Goal: Transaction & Acquisition: Purchase product/service

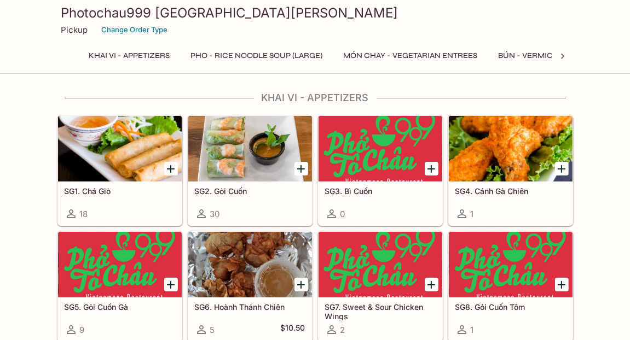
click at [245, 53] on button "Pho - Rice Noodle Soup (Large)" at bounding box center [257, 55] width 144 height 15
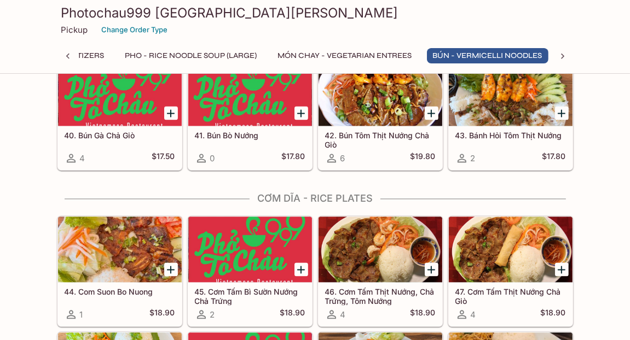
scroll to position [1699, 0]
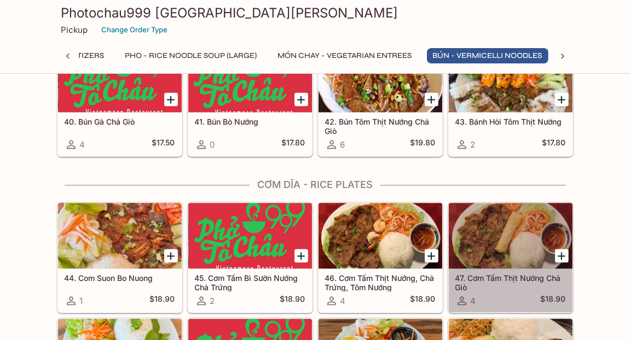
click at [463, 296] on icon at bounding box center [461, 300] width 13 height 13
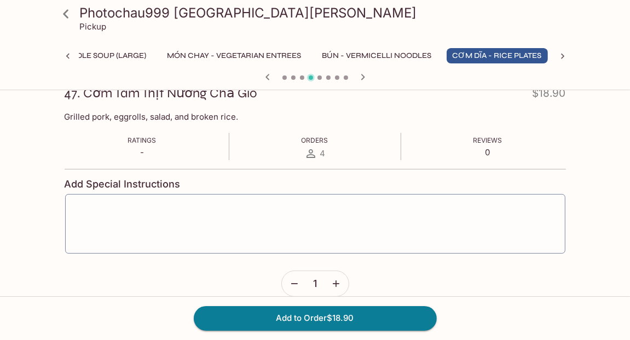
scroll to position [178, 0]
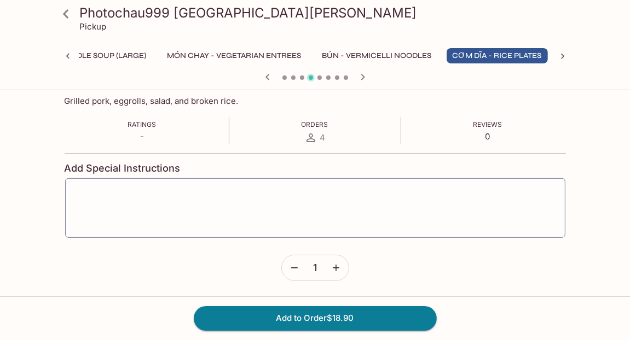
click at [309, 136] on icon at bounding box center [310, 138] width 9 height 9
click at [322, 137] on span "4" at bounding box center [322, 137] width 5 height 10
click at [310, 135] on icon at bounding box center [310, 138] width 9 height 9
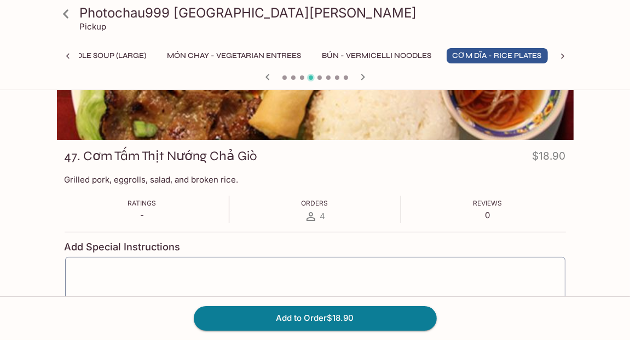
scroll to position [14, 0]
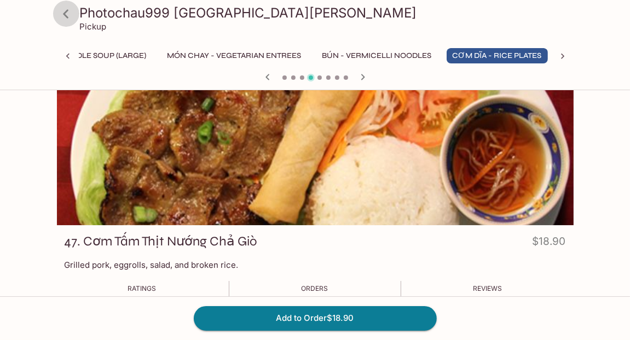
click at [63, 15] on icon at bounding box center [65, 13] width 19 height 19
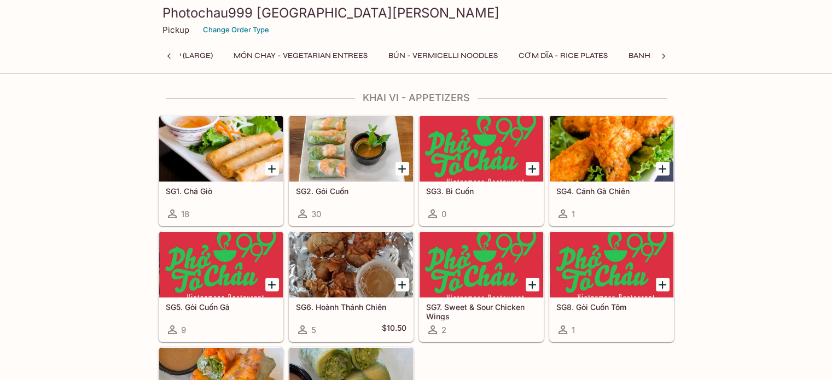
scroll to position [0, 4]
drag, startPoint x: 676, startPoint y: 26, endPoint x: 444, endPoint y: 46, distance: 232.4
click at [444, 46] on div "Photochau999 Santa Clara Pickup Change Order Type Khai Vi - Appetizers Pho - Ri…" at bounding box center [416, 35] width 525 height 70
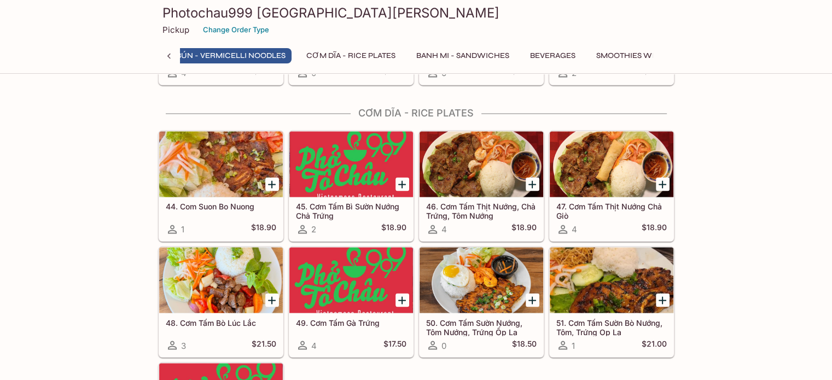
scroll to position [0, 416]
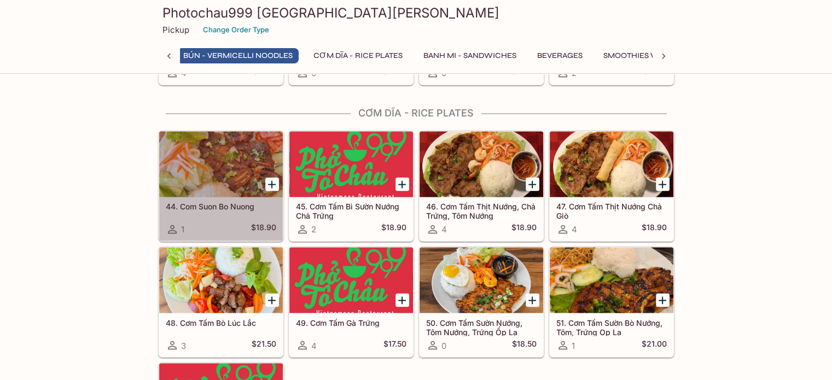
click at [241, 153] on div at bounding box center [221, 164] width 124 height 66
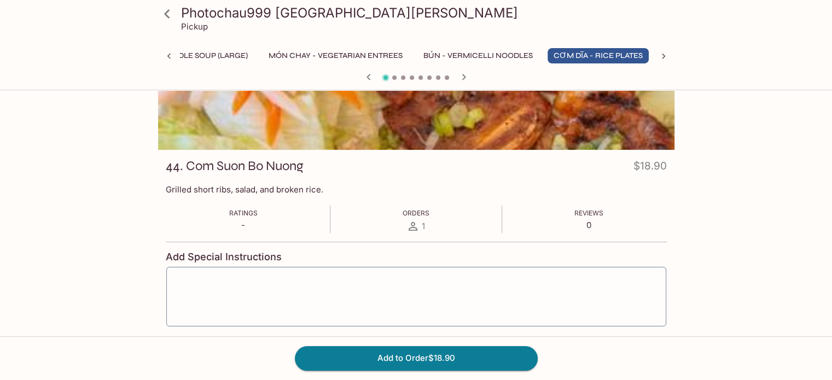
scroll to position [138, 0]
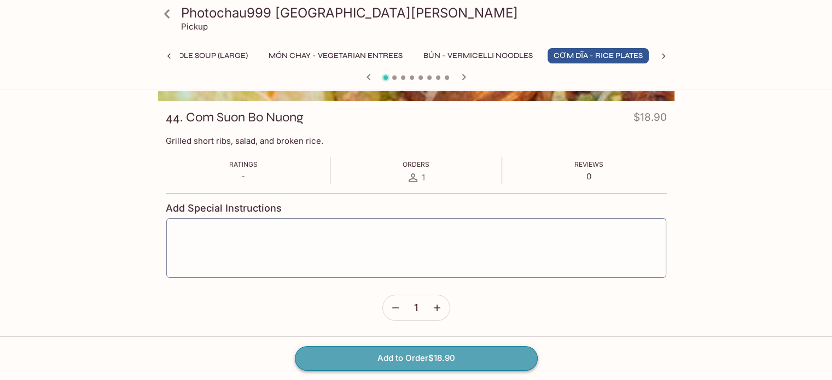
click at [403, 340] on button "Add to Order $18.90" at bounding box center [416, 358] width 243 height 24
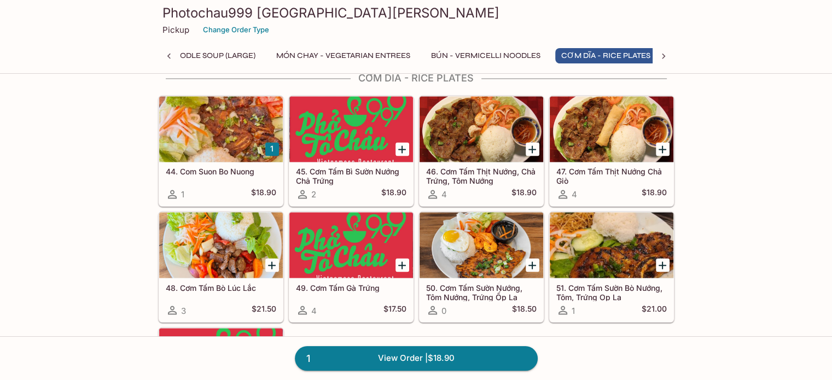
scroll to position [0, 176]
click at [352, 123] on div at bounding box center [351, 129] width 124 height 66
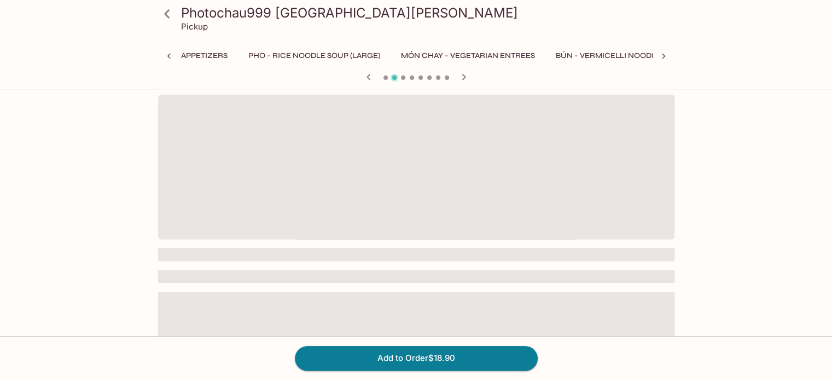
scroll to position [0, 176]
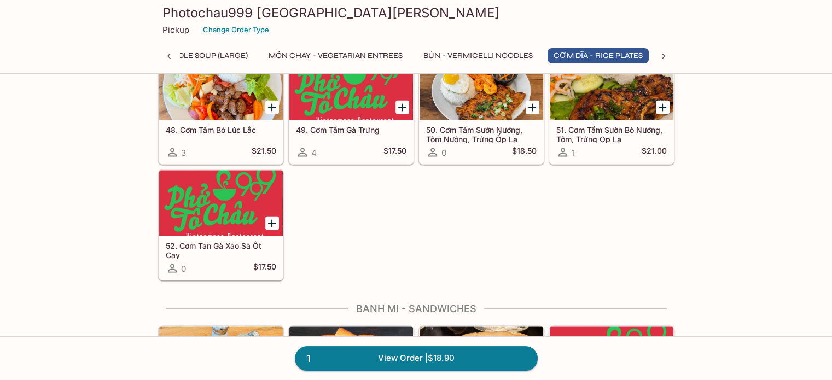
scroll to position [1945, 0]
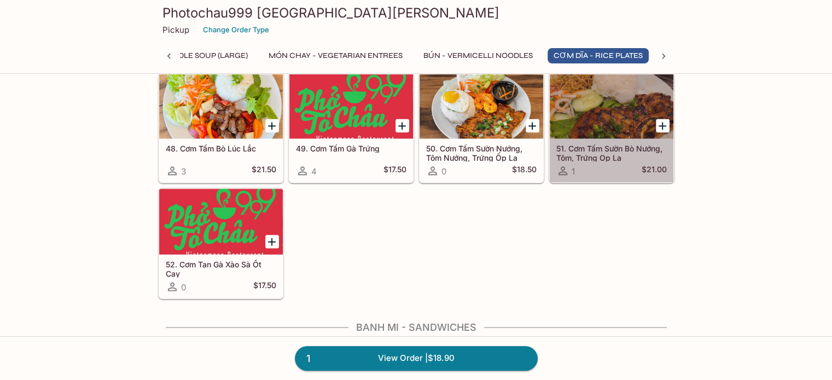
click at [581, 109] on div at bounding box center [612, 106] width 124 height 66
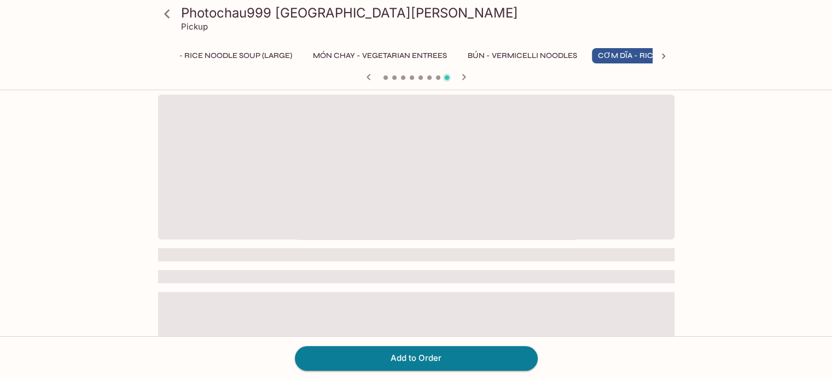
scroll to position [0, 176]
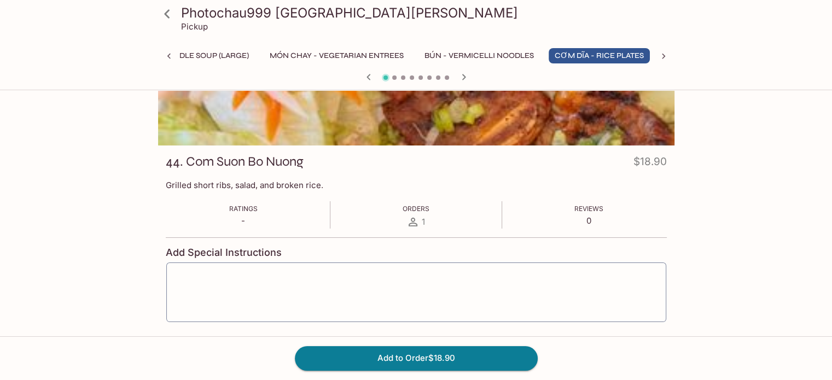
scroll to position [0, 176]
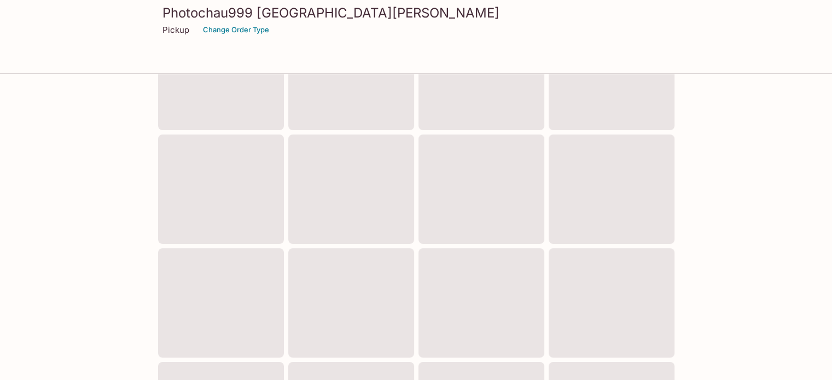
scroll to position [468, 0]
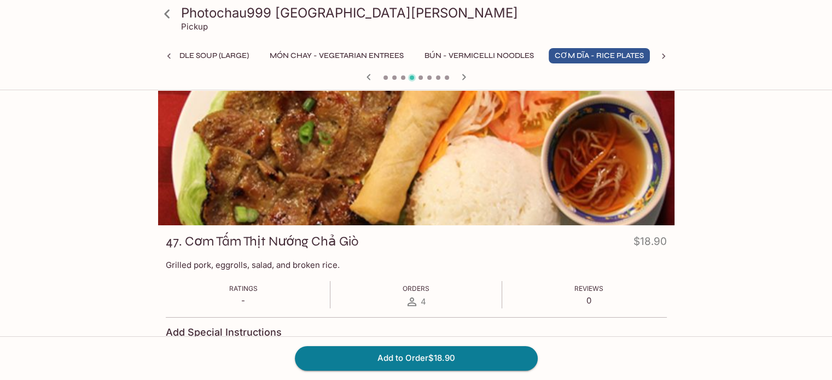
scroll to position [0, 176]
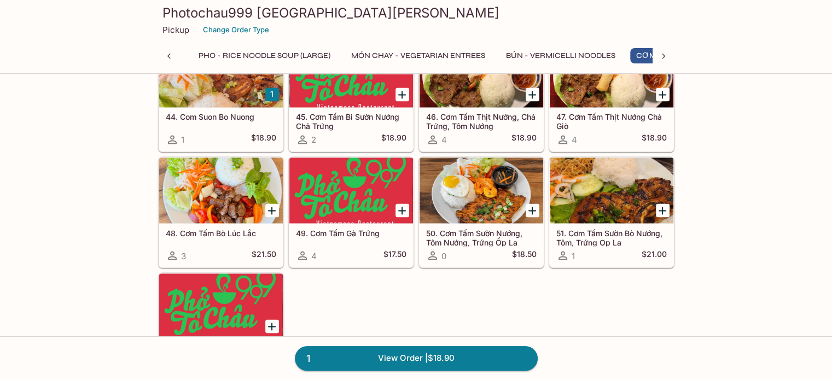
scroll to position [0, 176]
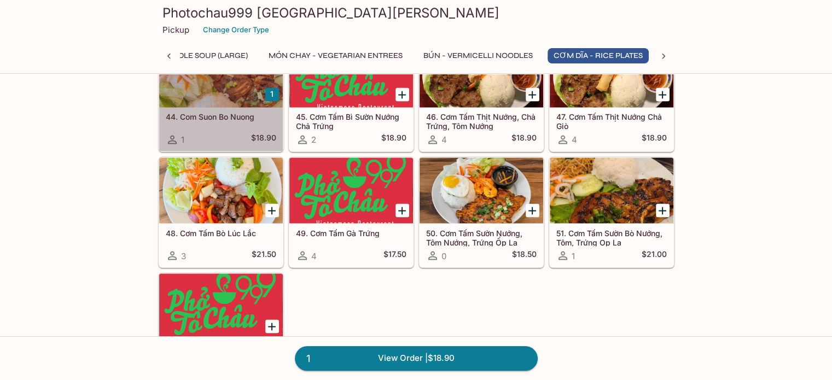
click at [232, 98] on div at bounding box center [221, 75] width 124 height 66
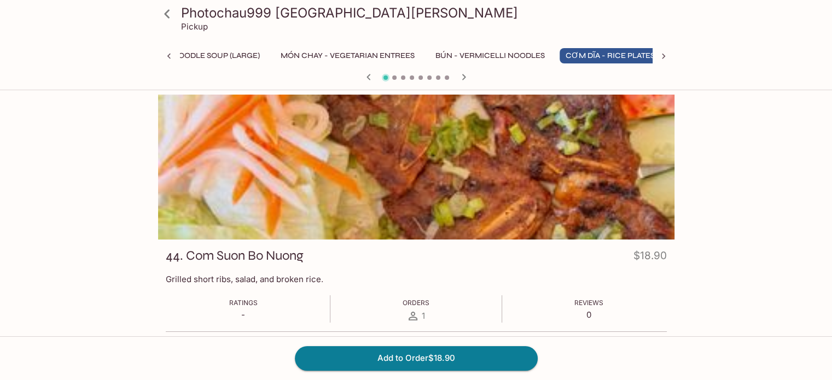
scroll to position [0, 176]
click at [170, 11] on icon at bounding box center [167, 13] width 19 height 19
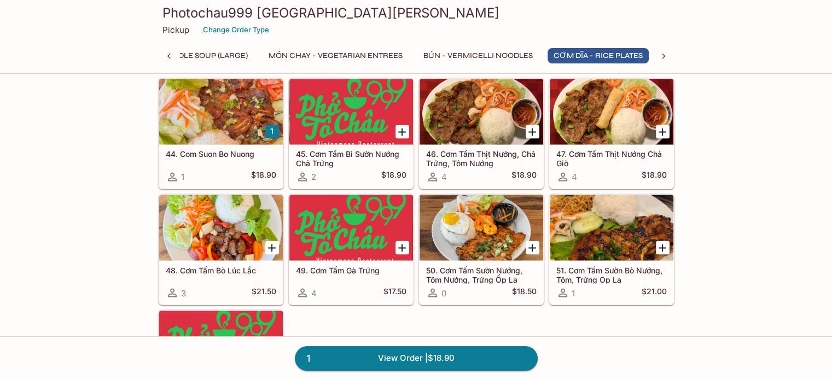
scroll to position [1806, 0]
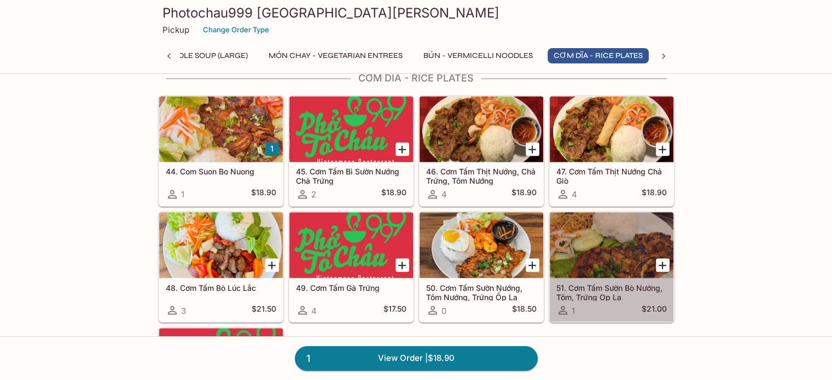
click at [624, 231] on div at bounding box center [612, 245] width 124 height 66
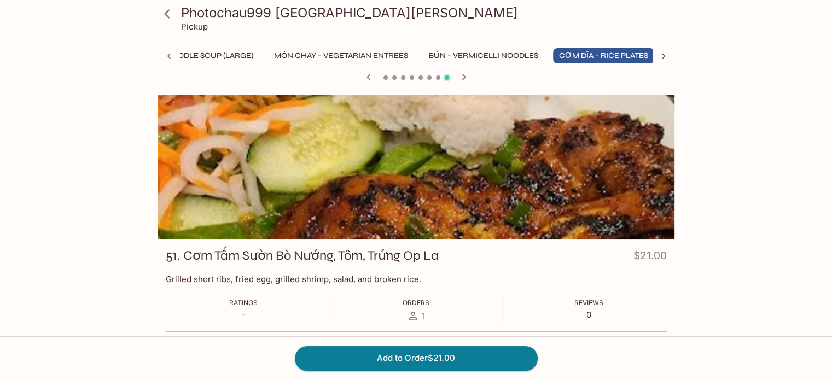
scroll to position [0, 176]
click at [167, 16] on icon at bounding box center [166, 13] width 5 height 9
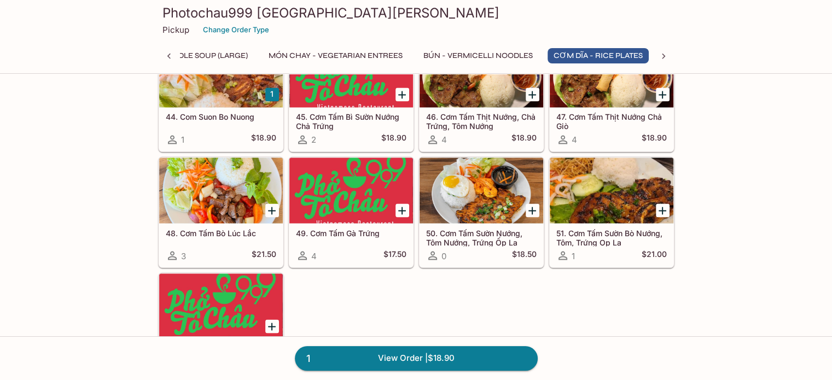
scroll to position [1806, 0]
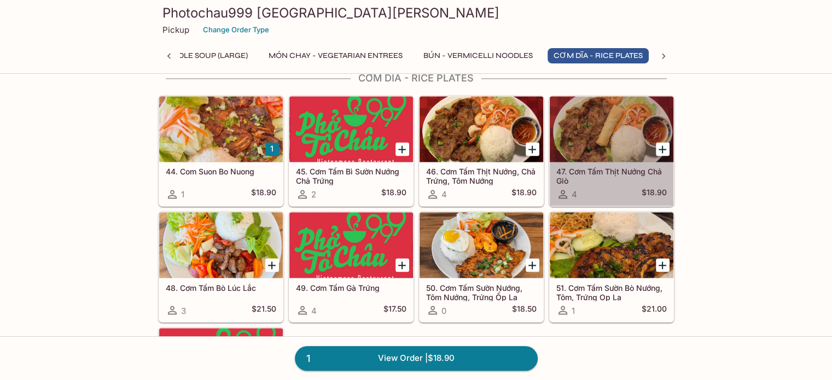
click at [607, 124] on div at bounding box center [612, 129] width 124 height 66
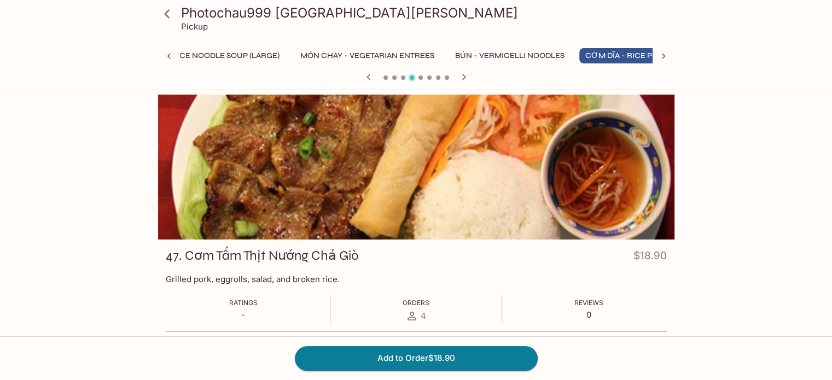
scroll to position [0, 176]
click at [169, 58] on icon at bounding box center [169, 56] width 11 height 11
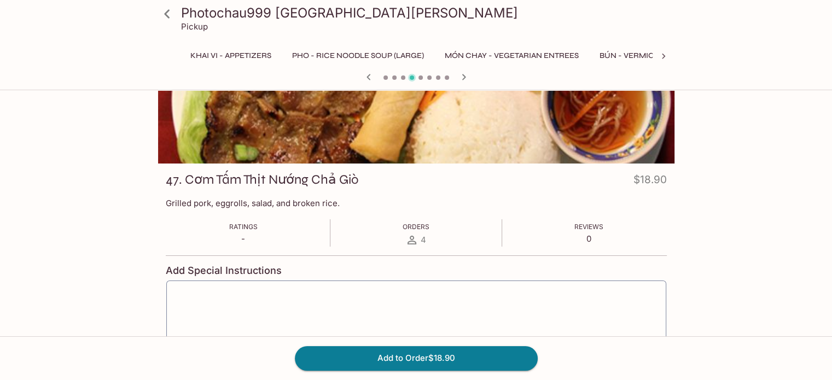
scroll to position [29, 0]
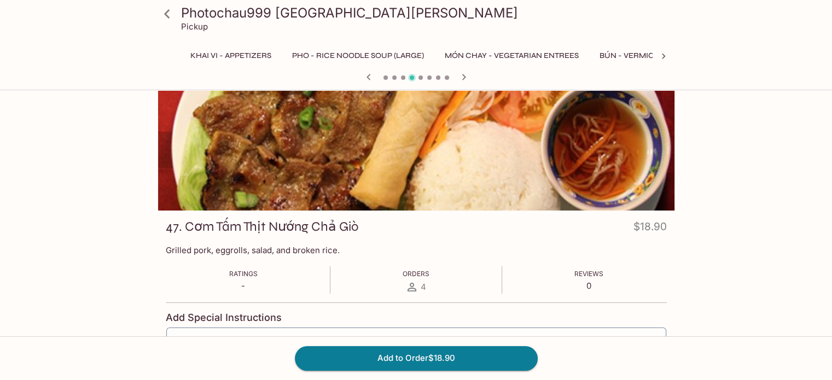
click at [165, 10] on icon at bounding box center [167, 13] width 19 height 19
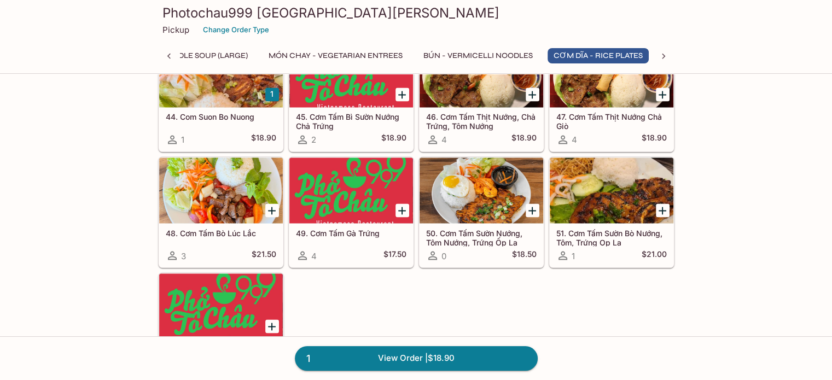
scroll to position [1806, 0]
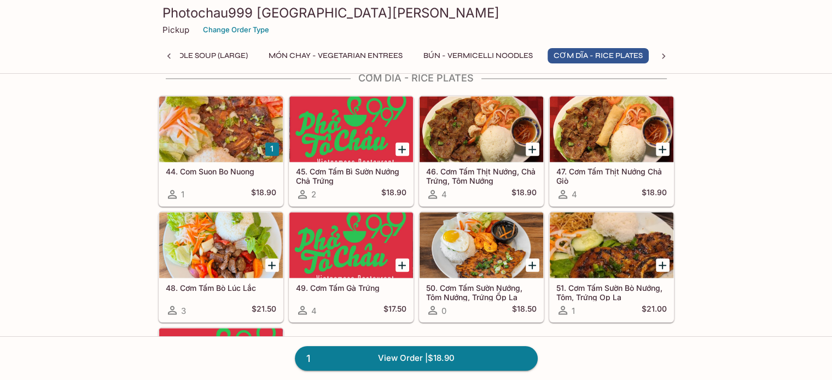
click at [368, 121] on div at bounding box center [351, 129] width 124 height 66
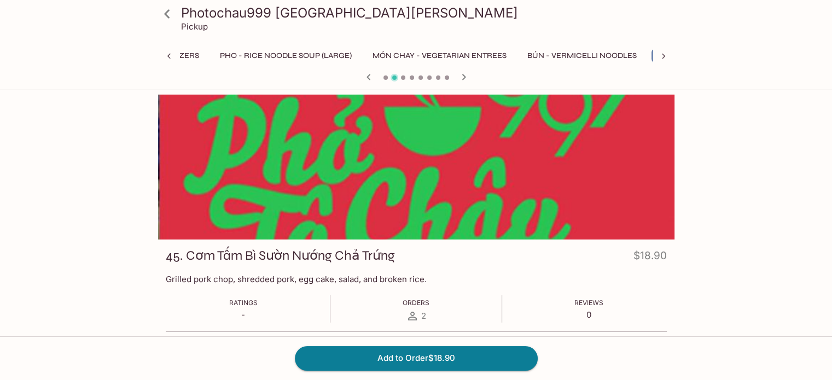
scroll to position [0, 176]
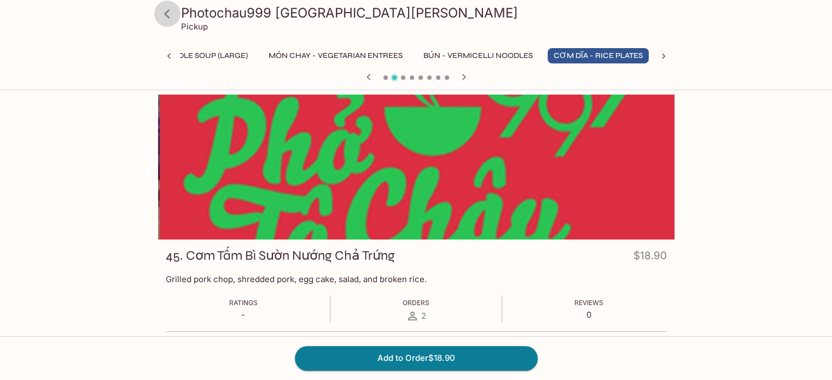
click at [171, 13] on icon at bounding box center [167, 13] width 19 height 19
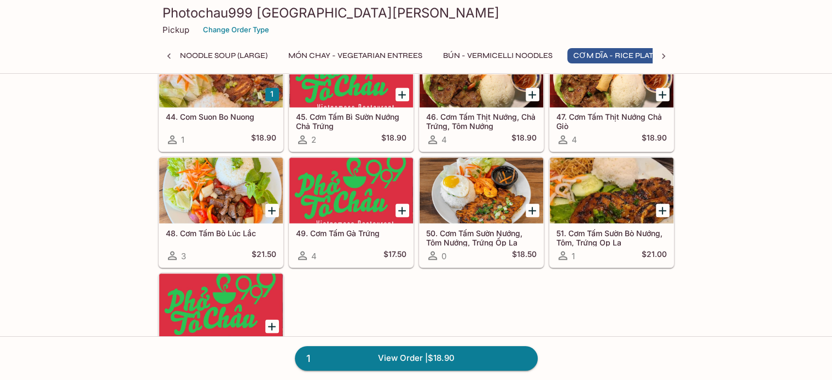
scroll to position [0, 176]
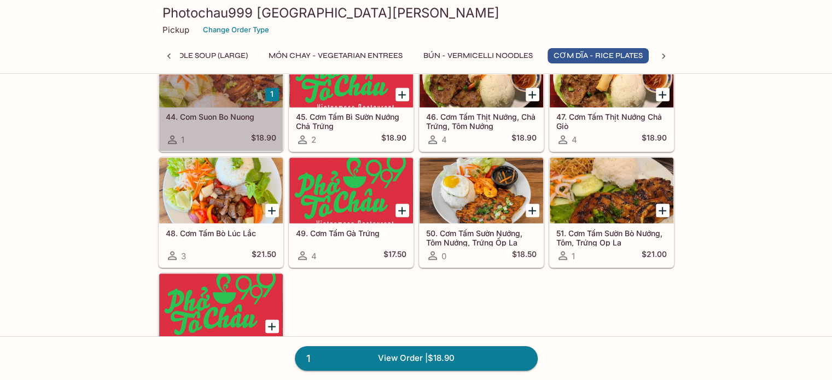
click at [214, 91] on div at bounding box center [221, 75] width 124 height 66
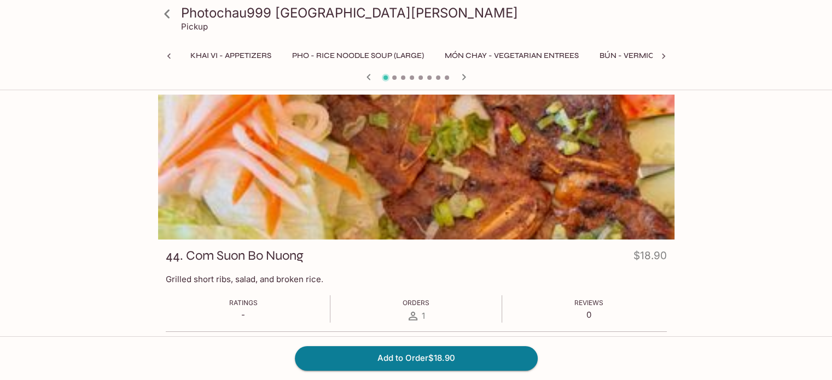
scroll to position [0, 176]
click at [171, 17] on icon at bounding box center [167, 13] width 19 height 19
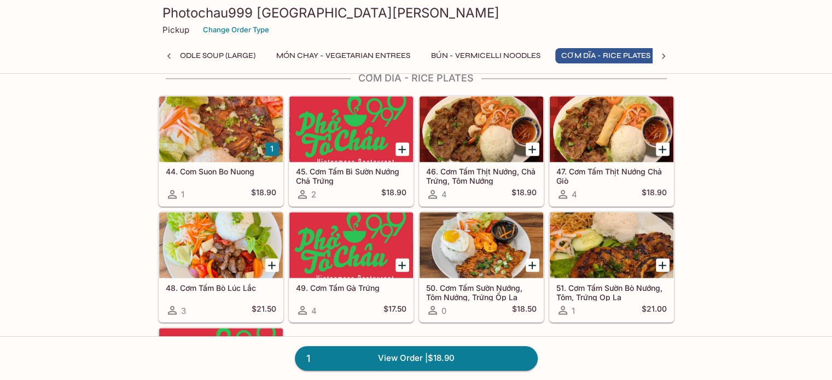
scroll to position [0, 176]
click at [612, 233] on div at bounding box center [612, 245] width 124 height 66
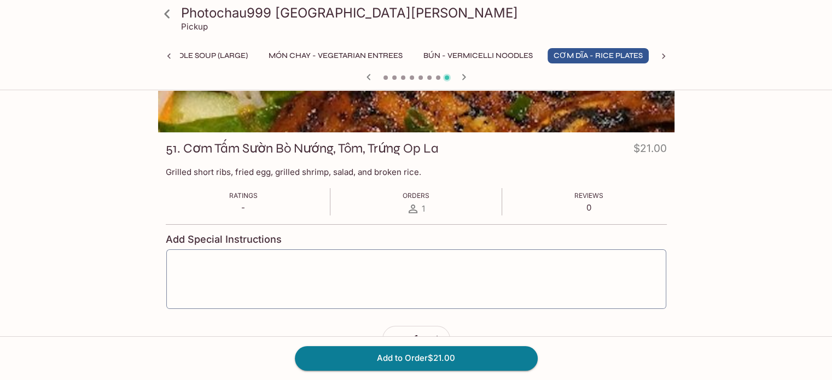
scroll to position [109, 0]
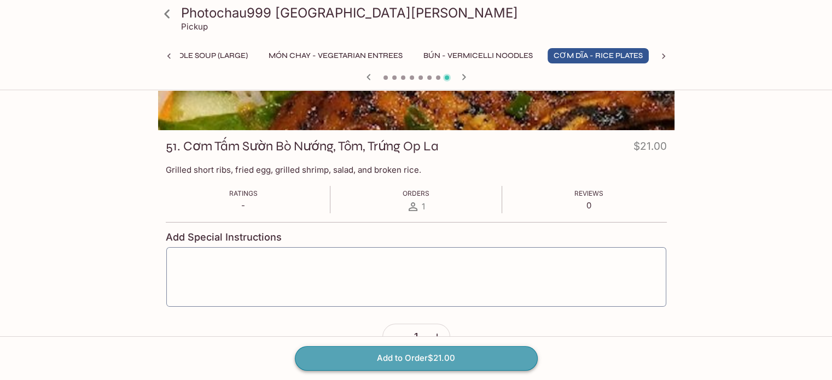
click at [457, 353] on button "Add to Order $21.00" at bounding box center [416, 358] width 243 height 24
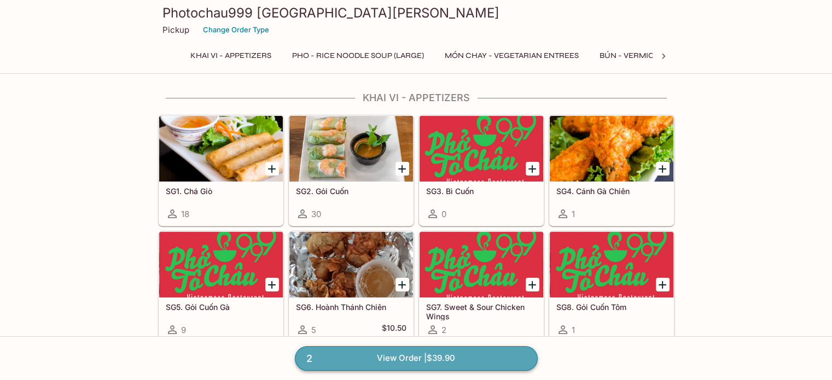
click at [443, 357] on link "2 View Order | $39.90" at bounding box center [416, 358] width 243 height 24
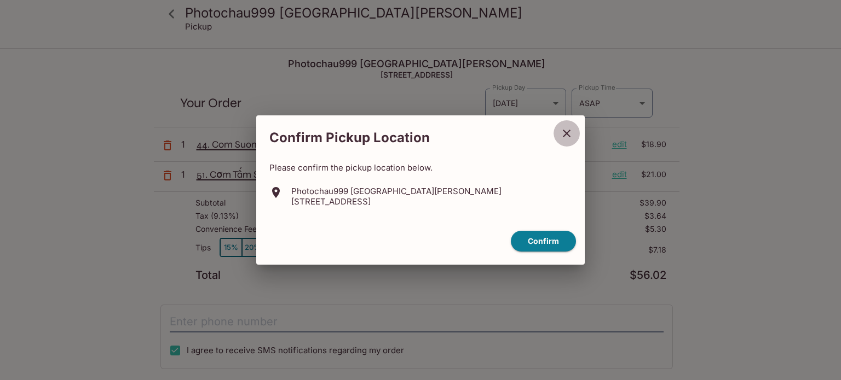
click at [560, 137] on icon "close" at bounding box center [566, 133] width 13 height 13
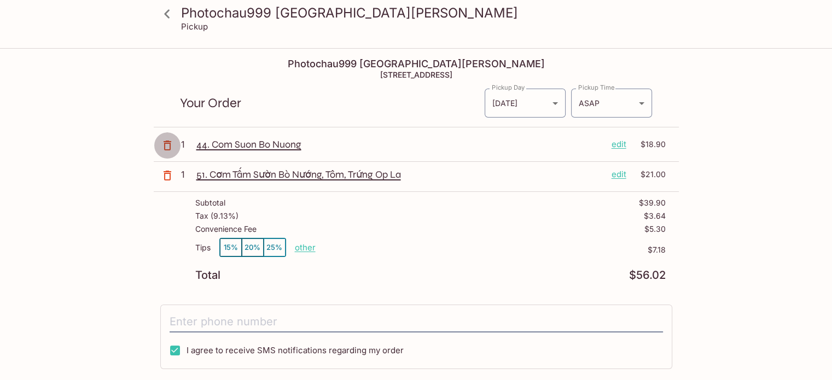
click at [164, 147] on icon "button" at bounding box center [168, 146] width 8 height 10
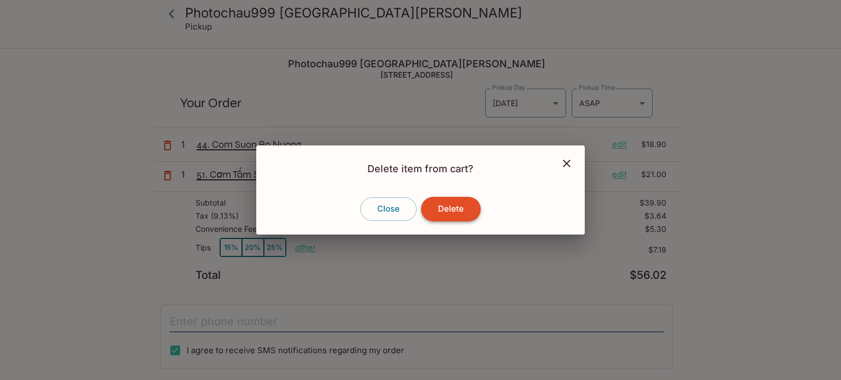
click at [457, 210] on button "Delete" at bounding box center [451, 209] width 60 height 24
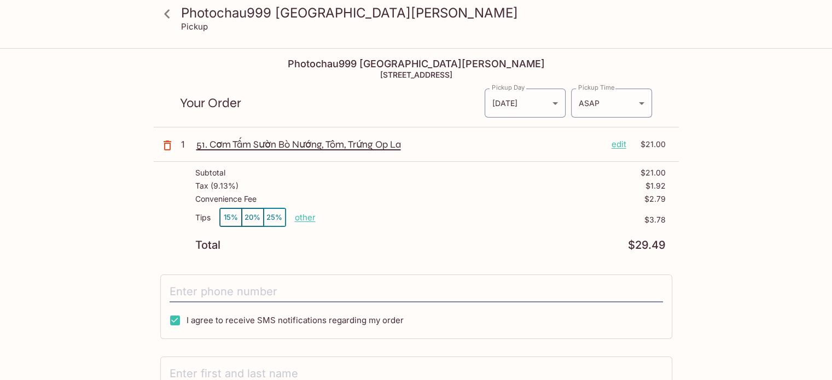
click at [306, 218] on p "other" at bounding box center [305, 217] width 21 height 10
type input "0.00"
click at [518, 217] on p "$3.78" at bounding box center [528, 220] width 275 height 9
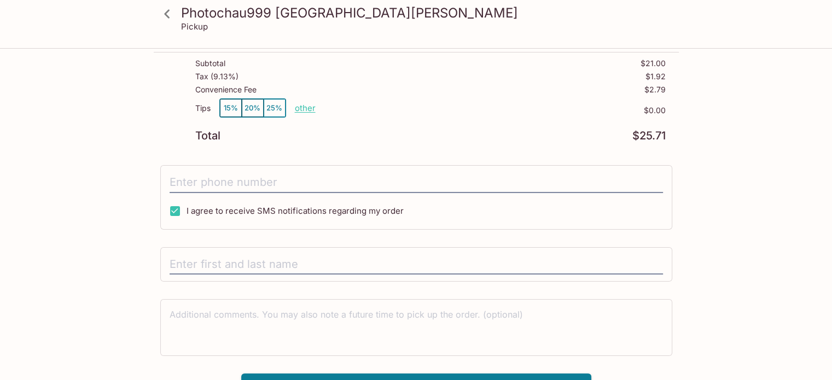
scroll to position [128, 0]
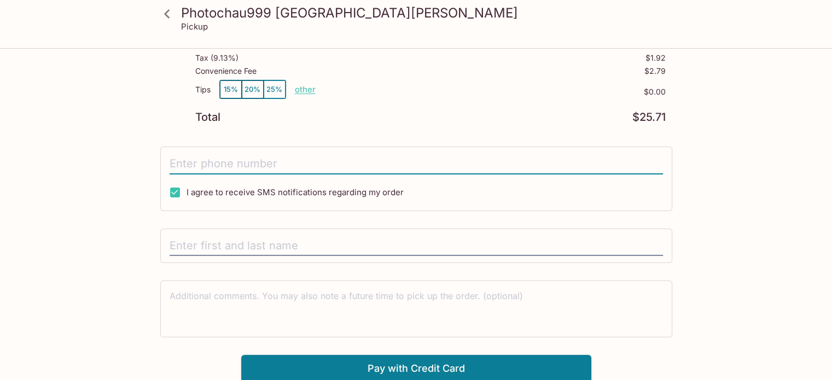
click at [402, 164] on input "tel" at bounding box center [417, 164] width 494 height 21
type input "[PHONE_NUMBER]"
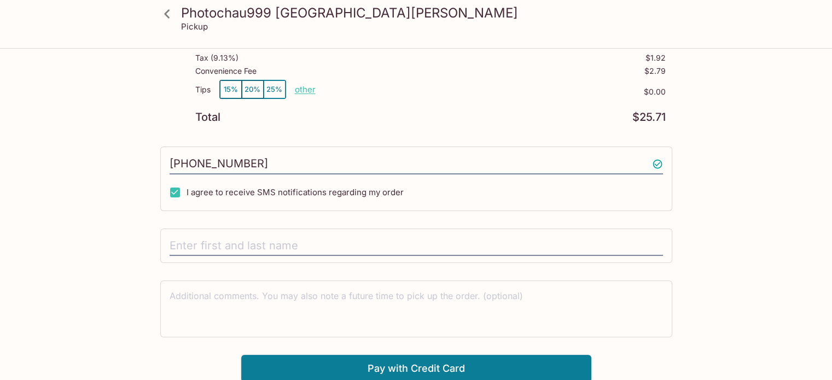
click at [436, 184] on div "[PHONE_NUMBER] I agree to receive SMS notifications regarding my order" at bounding box center [416, 179] width 512 height 65
click at [324, 237] on input "text" at bounding box center [417, 246] width 494 height 21
type input "m"
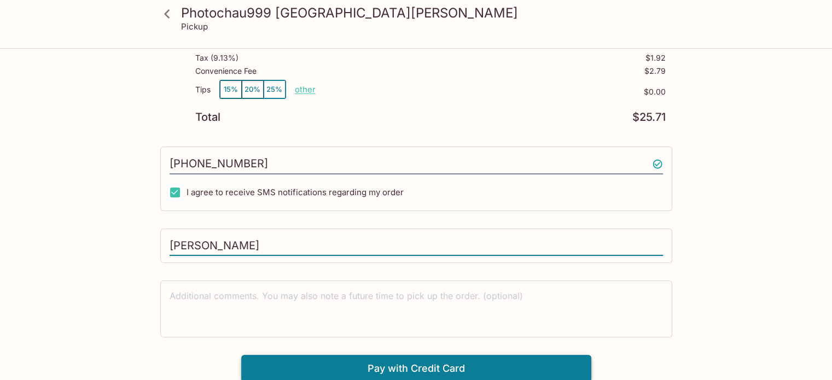
type input "[PERSON_NAME]"
click at [426, 364] on button "Pay with Credit Card" at bounding box center [416, 368] width 350 height 27
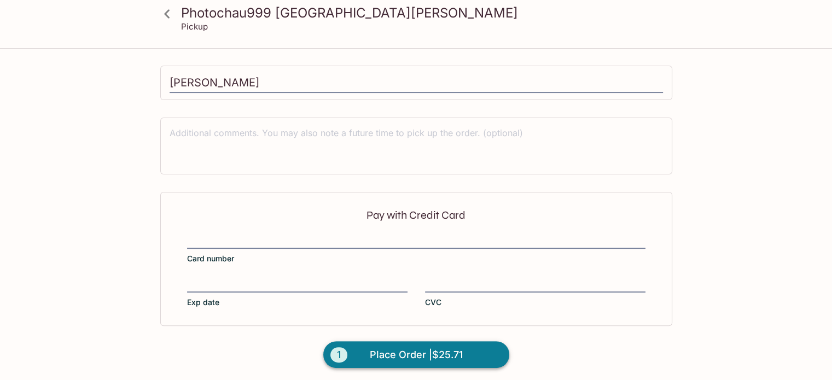
scroll to position [292, 0]
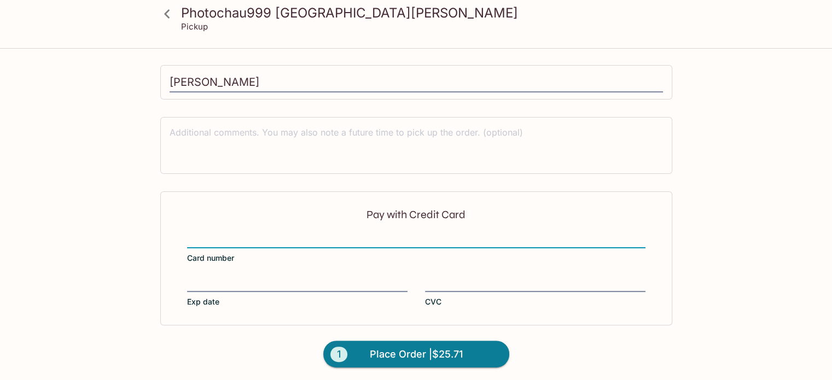
drag, startPoint x: 208, startPoint y: 326, endPoint x: 210, endPoint y: 316, distance: 9.6
click at [208, 326] on form "Pay with Credit Card Card number Exp date CVC 1 Place Order | $25.71" at bounding box center [416, 288] width 525 height 192
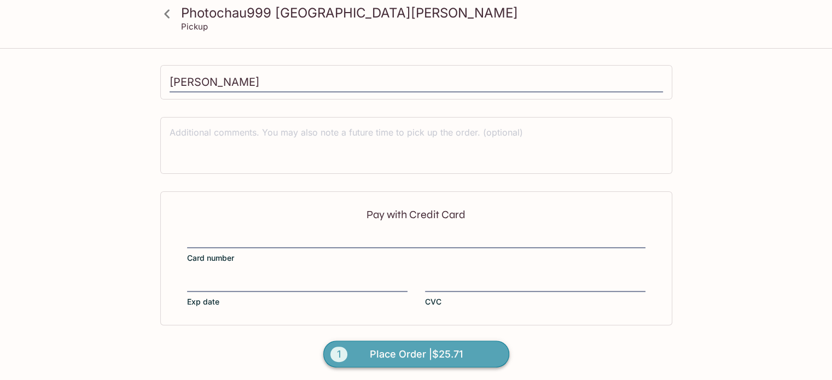
click at [370, 346] on span "Place Order | $25.71" at bounding box center [416, 355] width 93 height 18
